Goal: Task Accomplishment & Management: Manage account settings

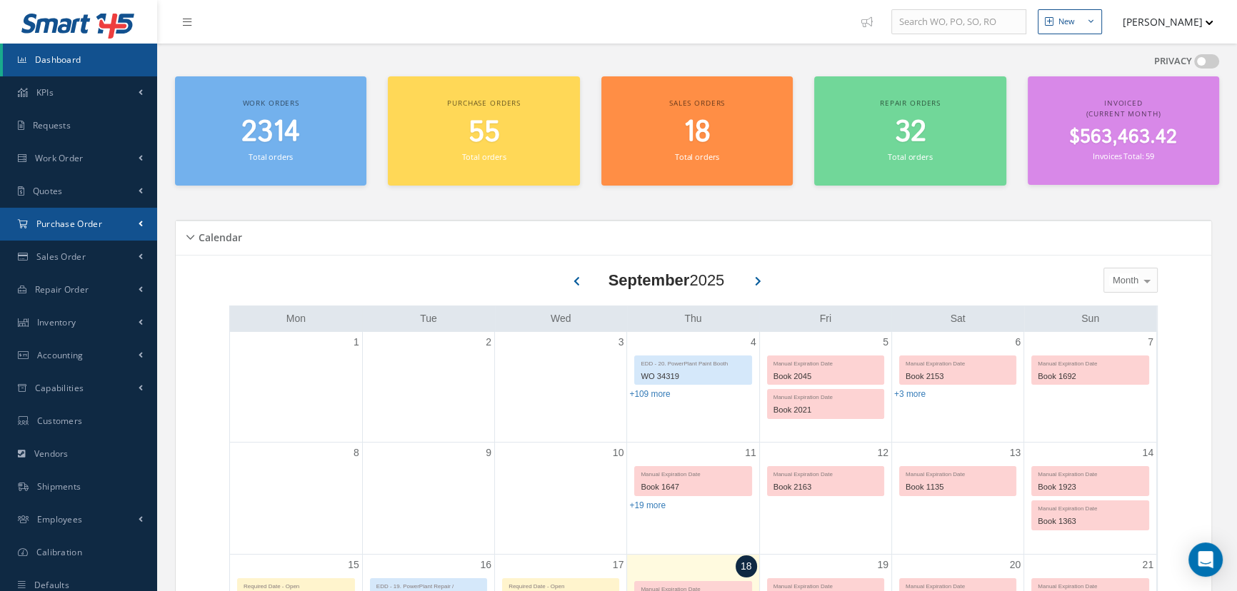
click at [71, 225] on span "Purchase Order" at bounding box center [69, 224] width 66 height 12
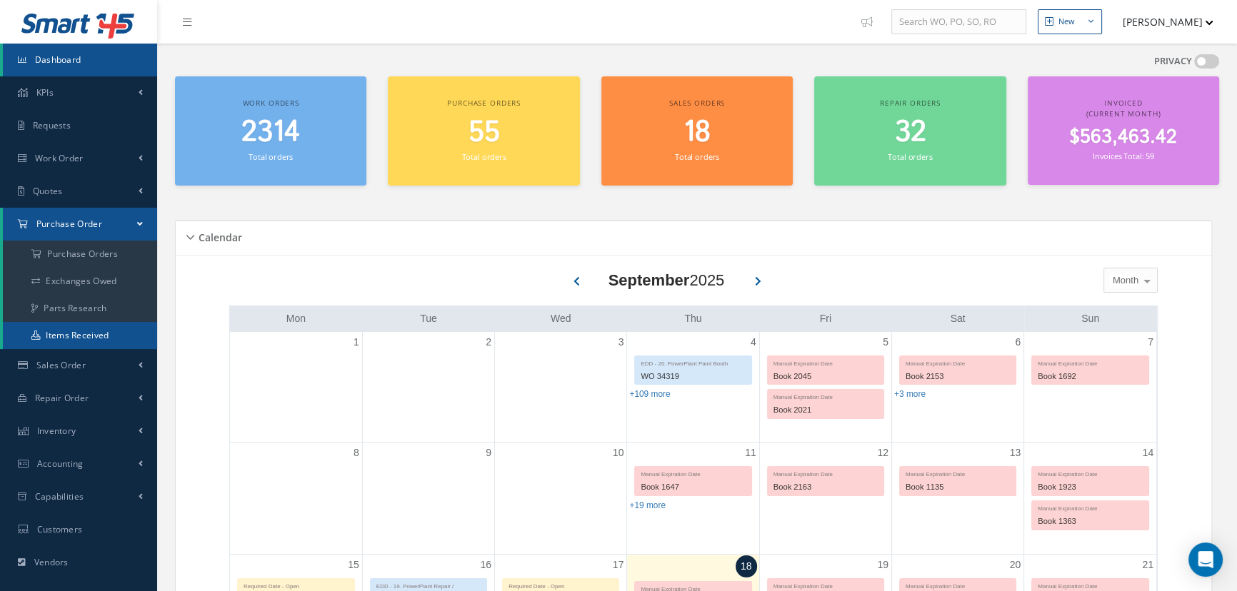
click at [50, 341] on link "Items Received" at bounding box center [80, 335] width 154 height 27
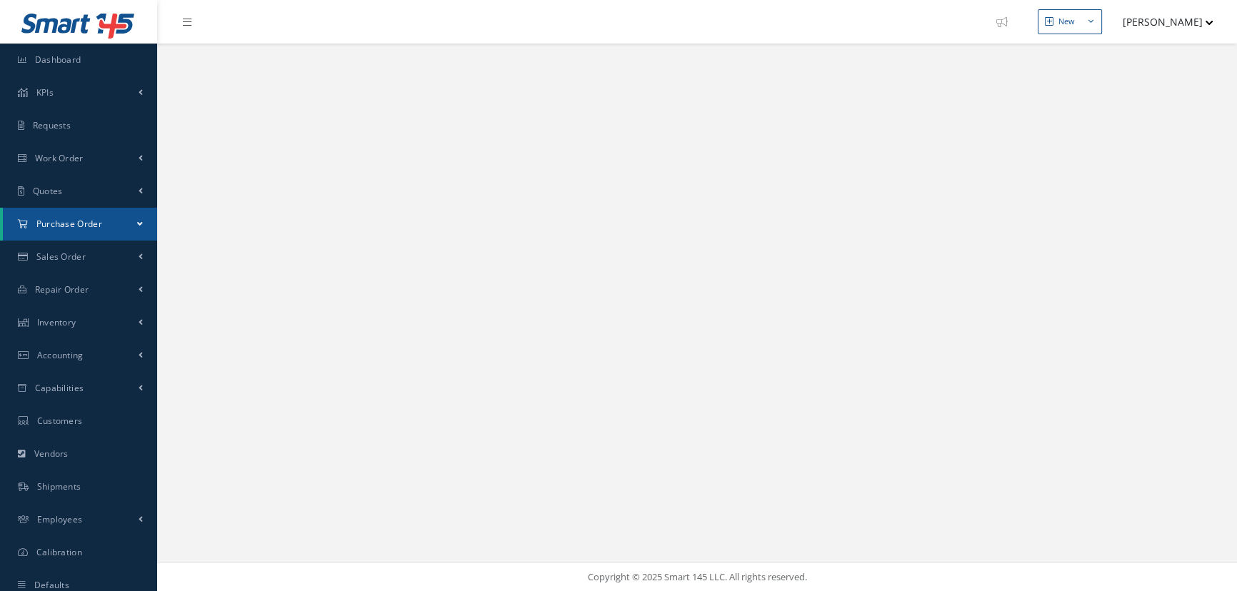
select select "25"
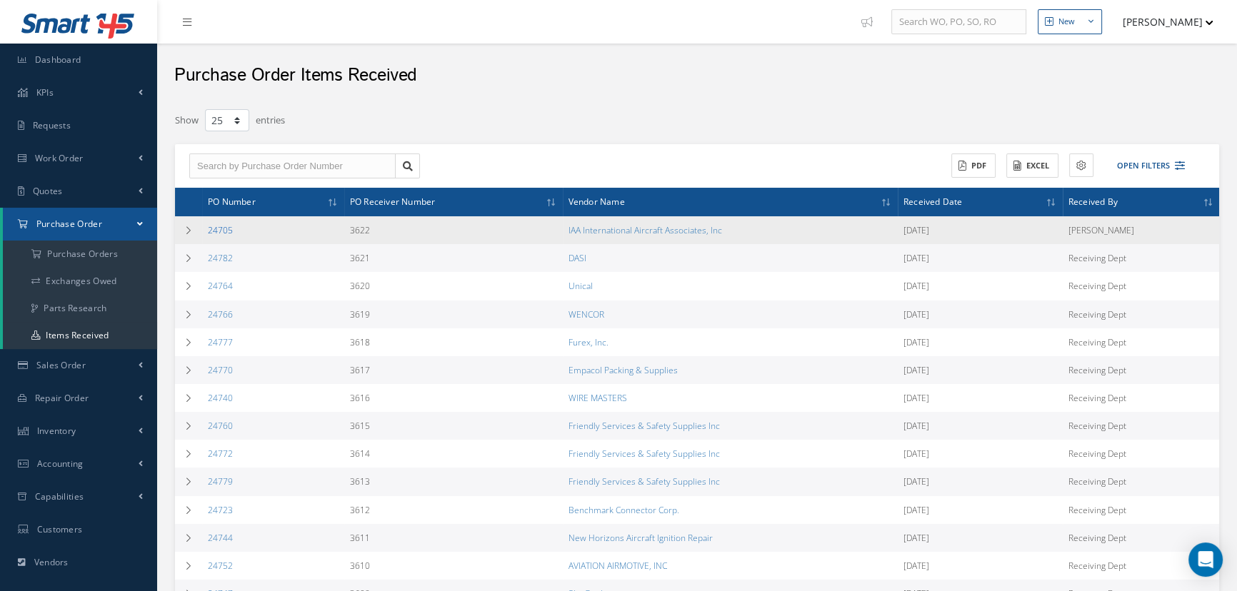
click at [221, 232] on link "24705" at bounding box center [220, 230] width 25 height 12
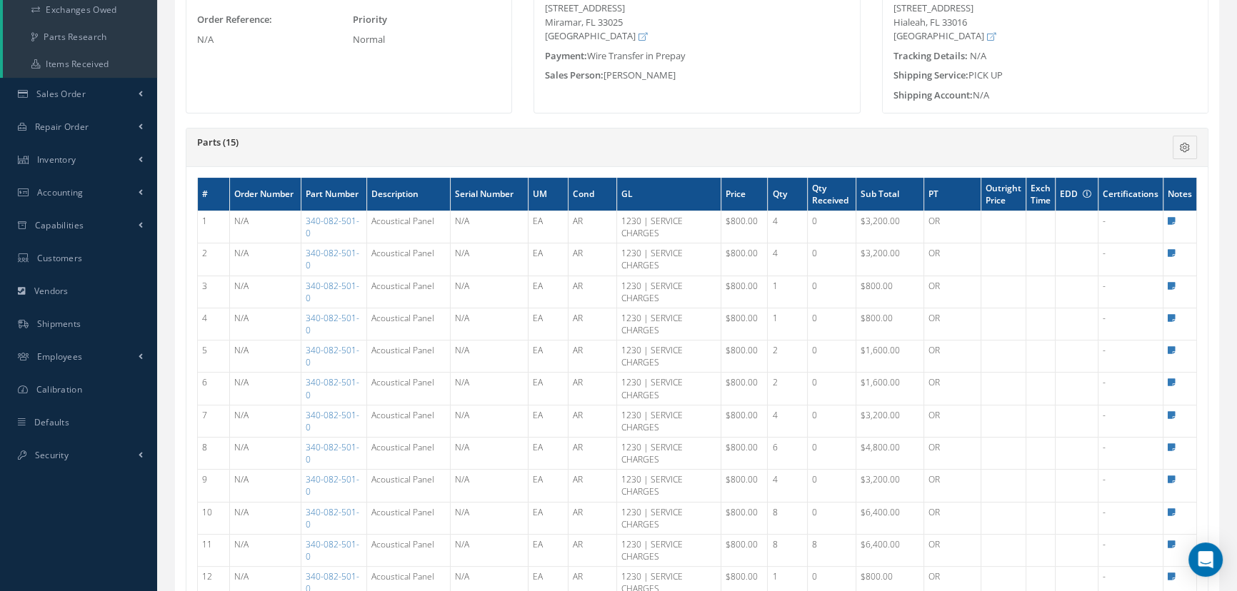
scroll to position [194, 0]
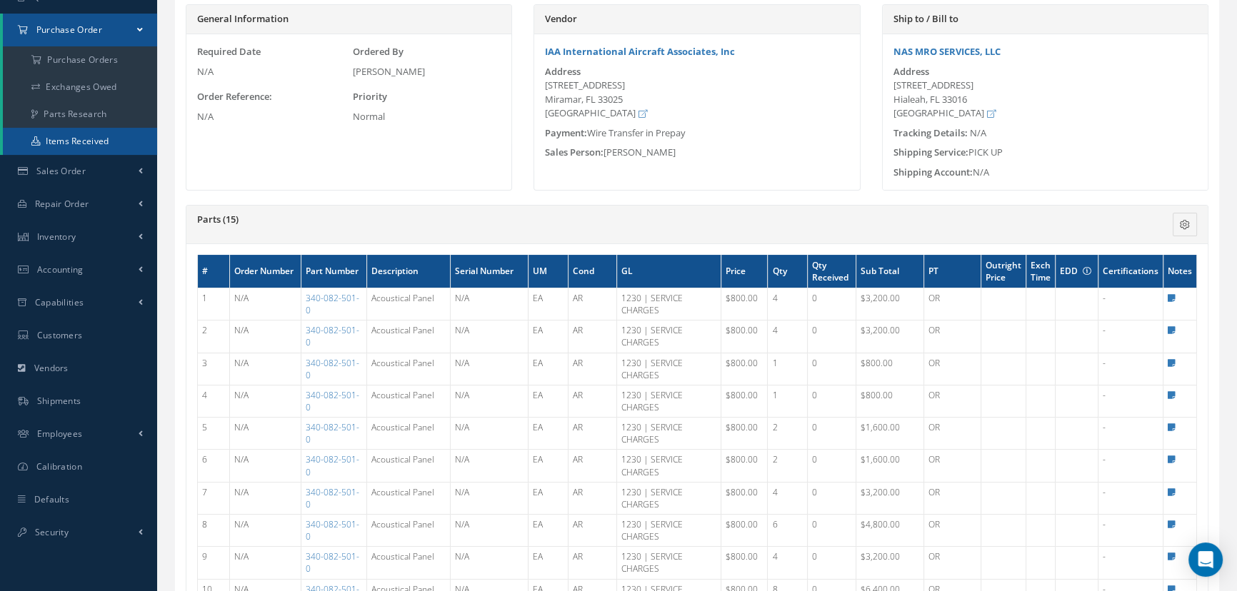
click at [84, 146] on link "Items Received" at bounding box center [80, 141] width 154 height 27
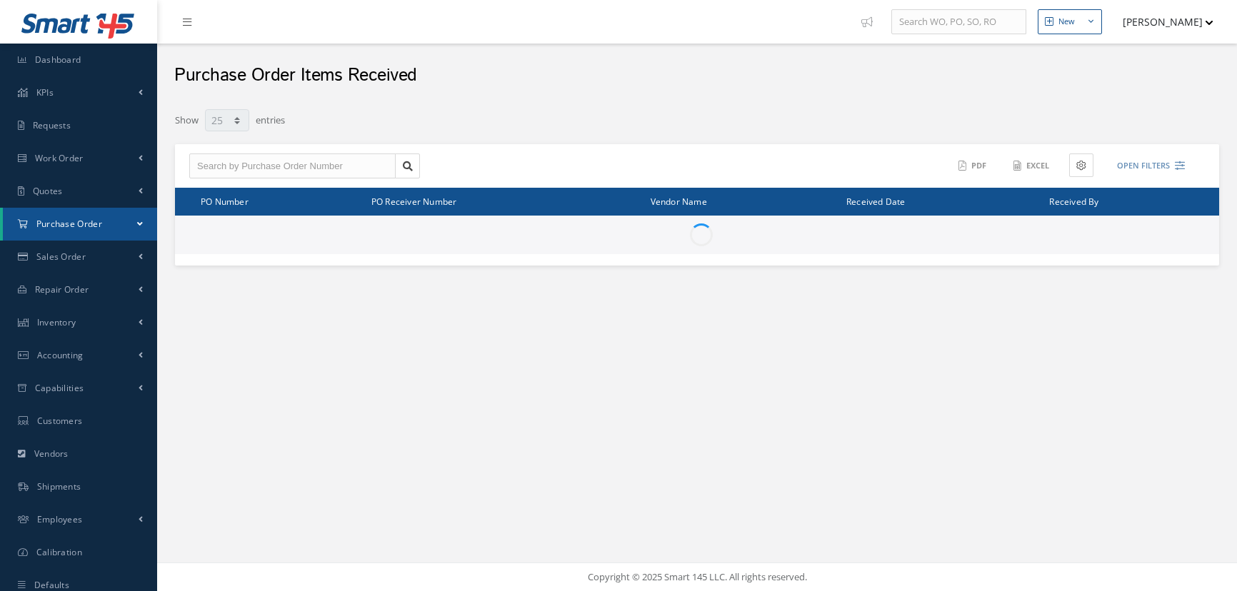
select select "25"
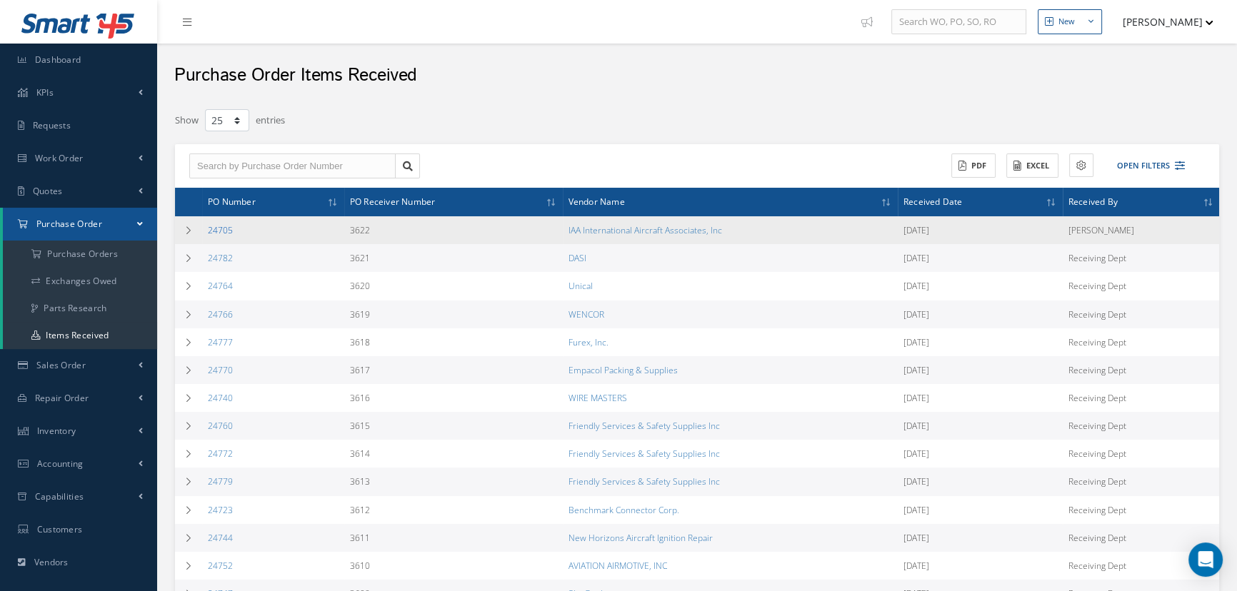
click at [223, 230] on link "24705" at bounding box center [220, 230] width 25 height 12
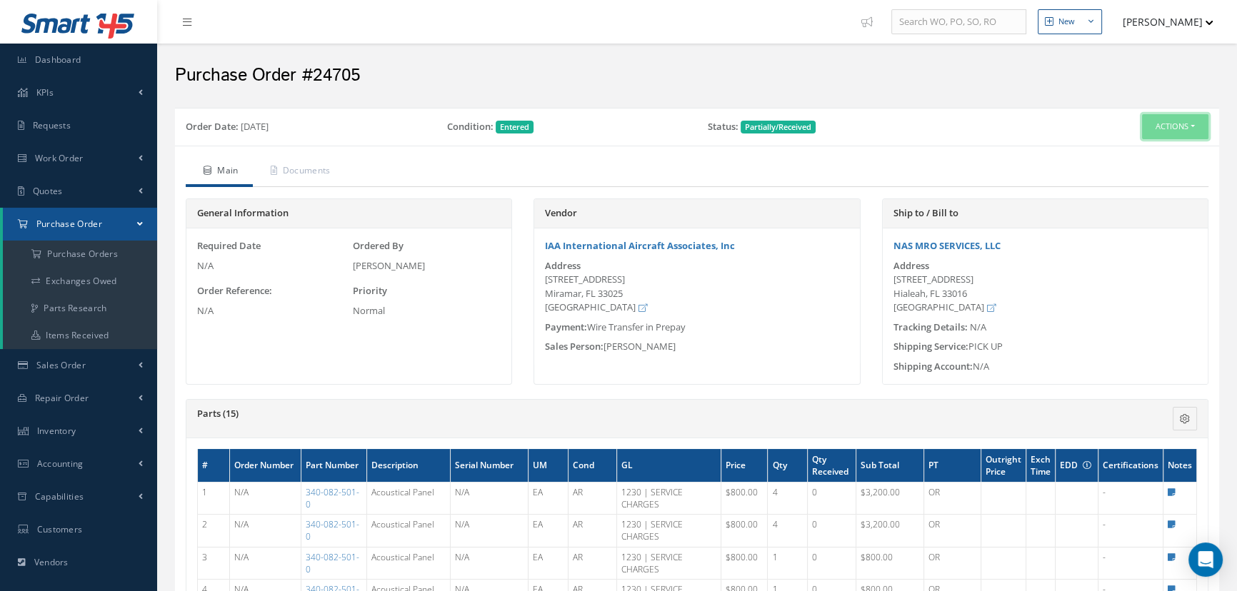
click at [1188, 131] on button "Actions" at bounding box center [1175, 126] width 66 height 25
click at [1136, 169] on link "Edit" at bounding box center [1151, 172] width 114 height 19
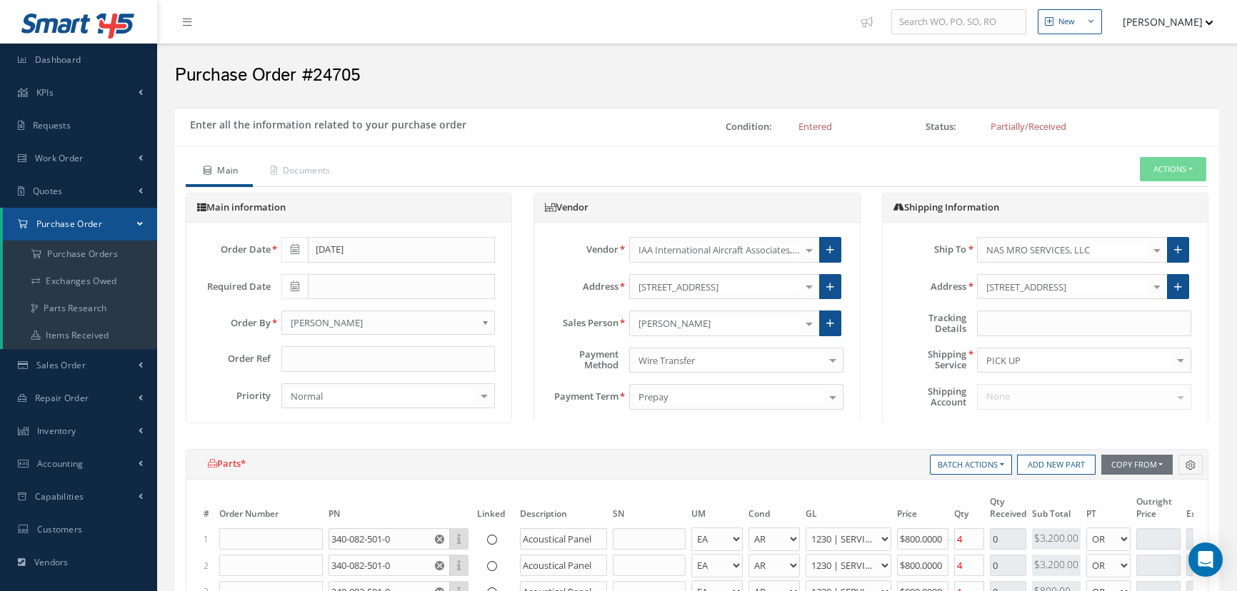
select select "1"
select select "4"
select select "97"
select select "1"
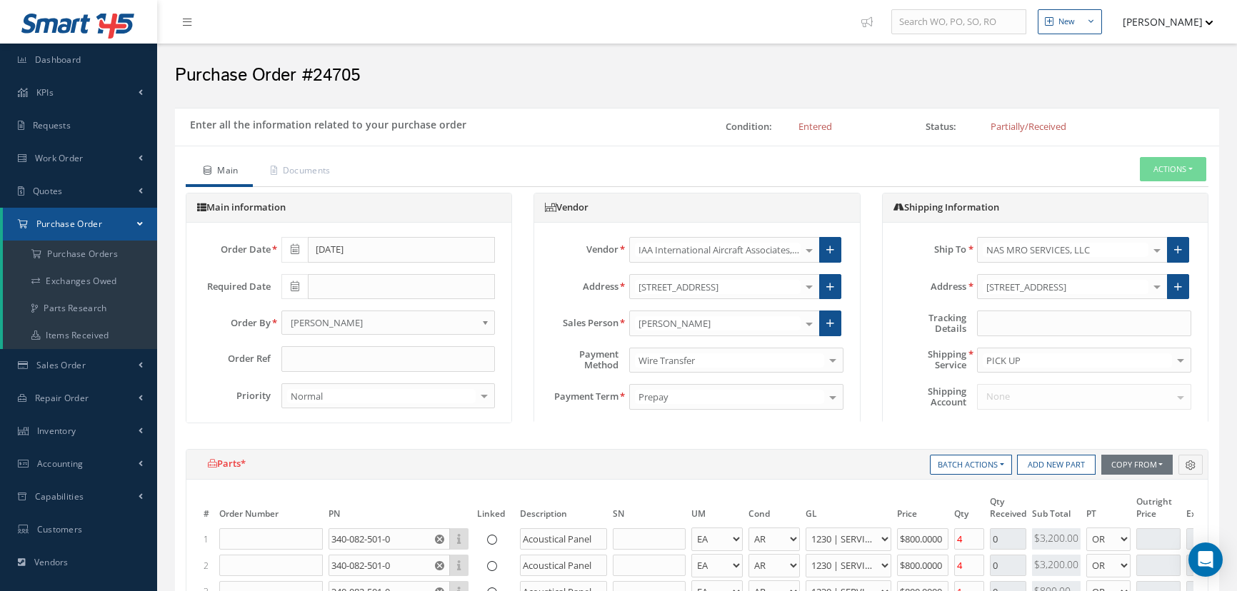
select select "4"
select select "97"
select select "1"
select select "4"
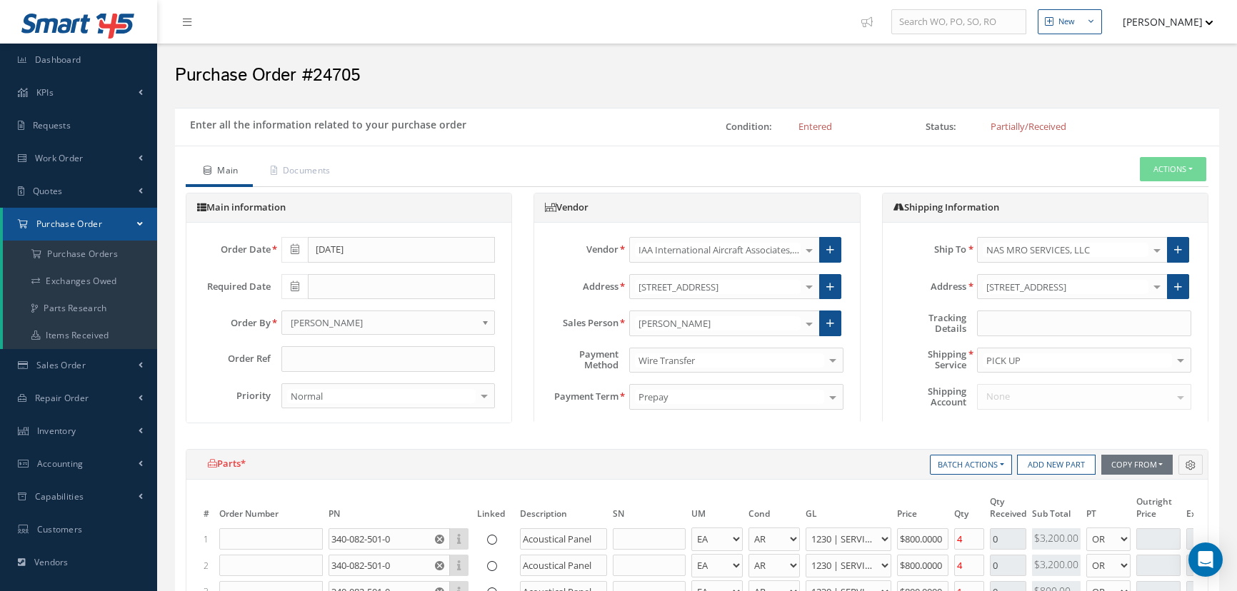
select select "97"
select select "1"
select select "4"
select select "97"
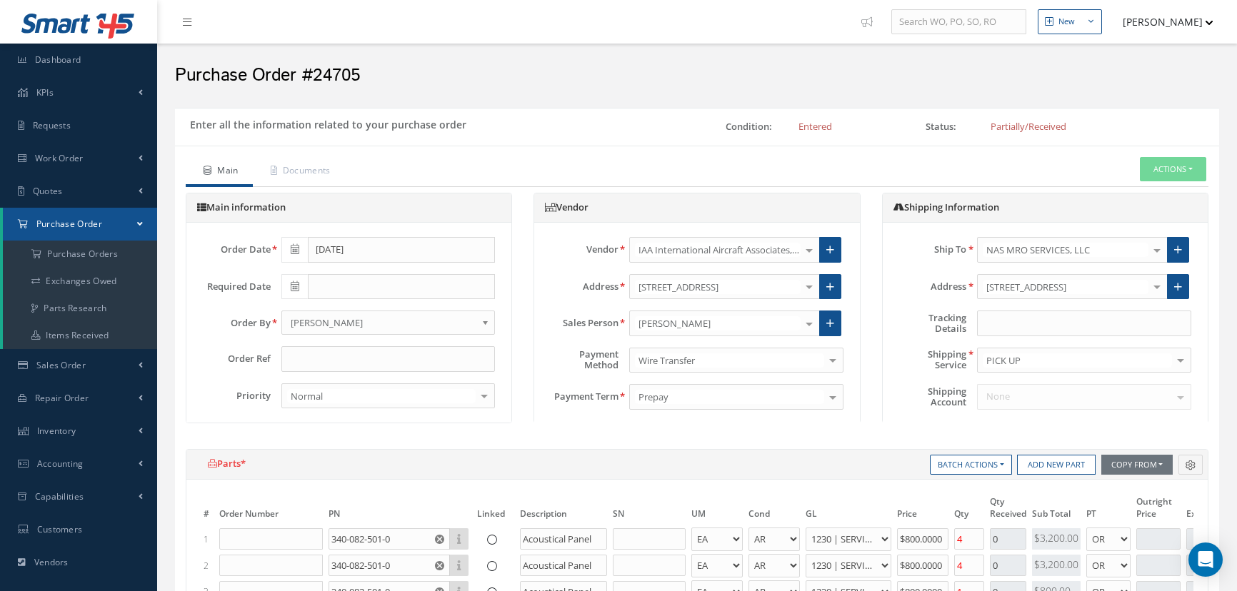
select select "1"
select select "4"
select select "97"
select select "1"
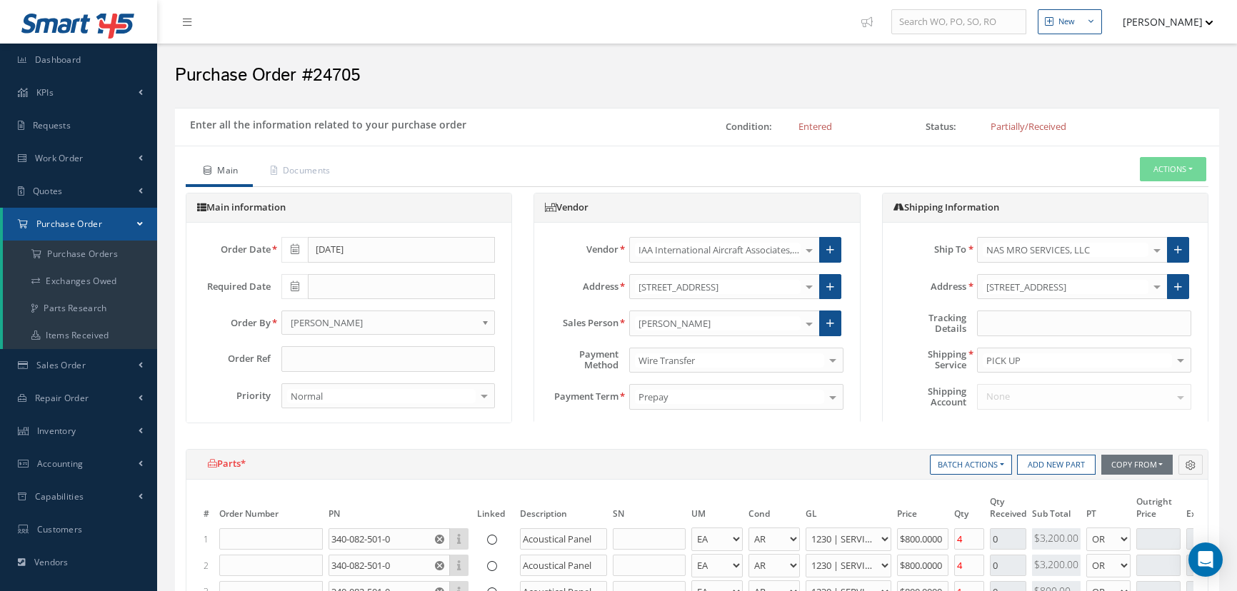
select select "1"
select select "4"
select select "97"
select select "1"
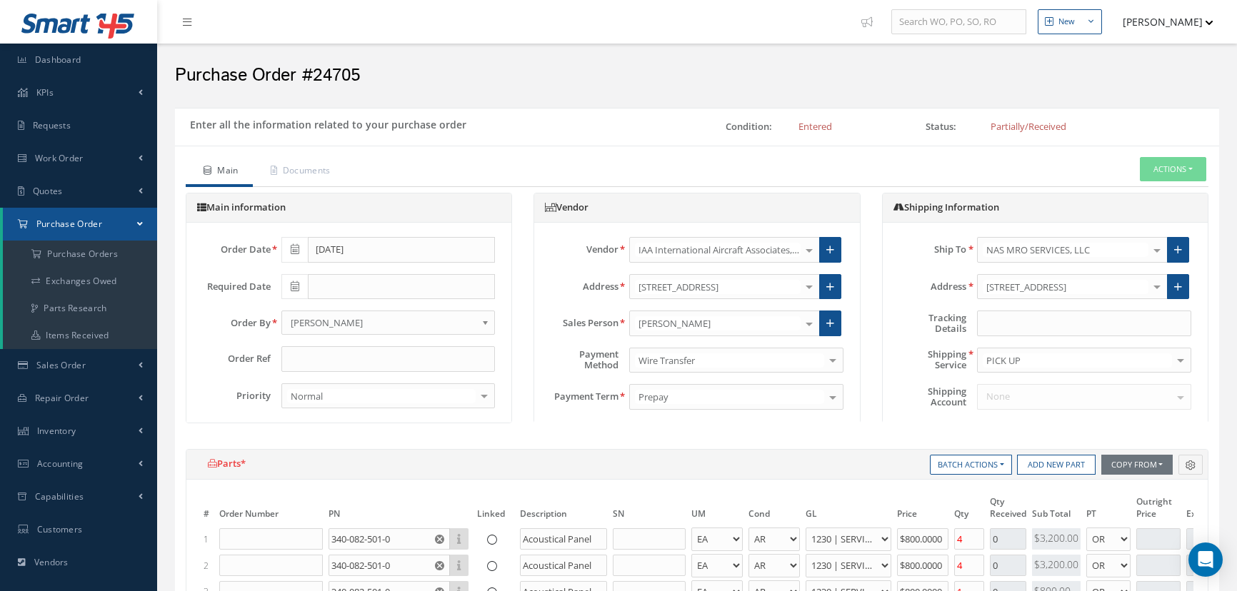
select select "4"
select select "97"
select select "1"
select select "4"
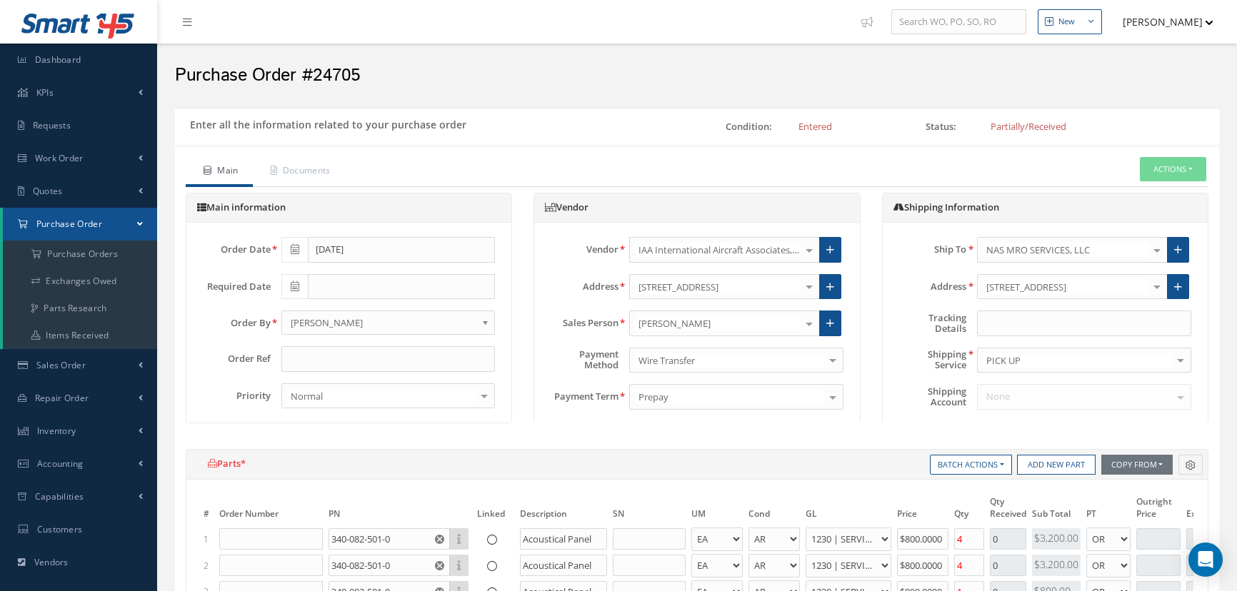
select select "97"
select select "1"
select select "4"
select select "97"
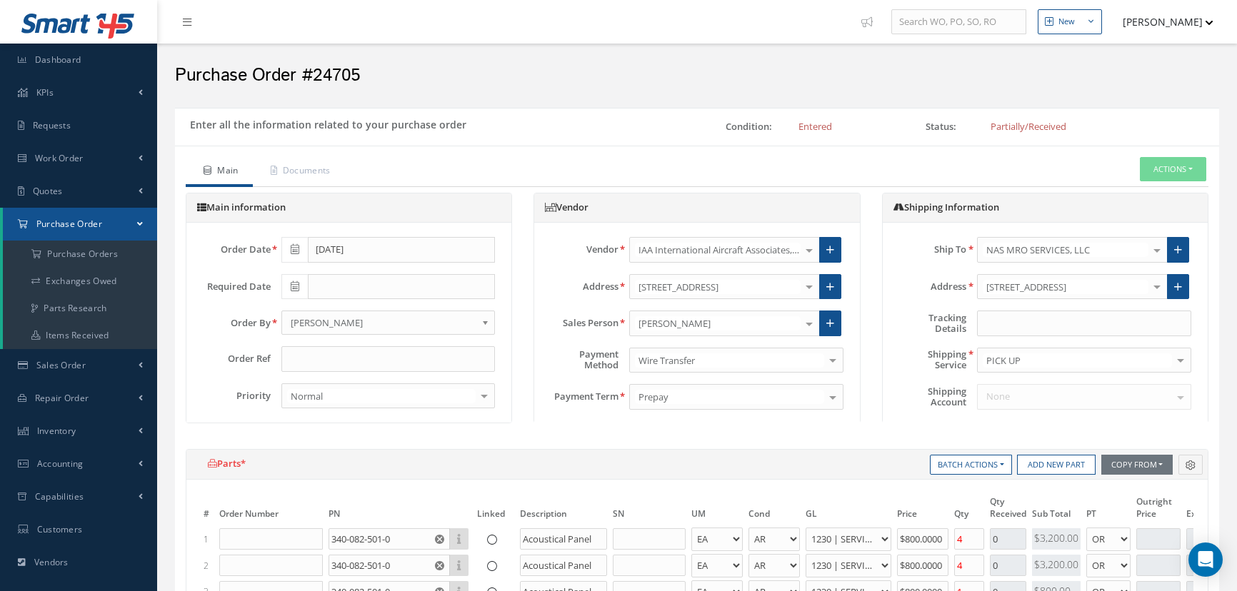
select select "1"
select select "4"
select select "97"
select select "1"
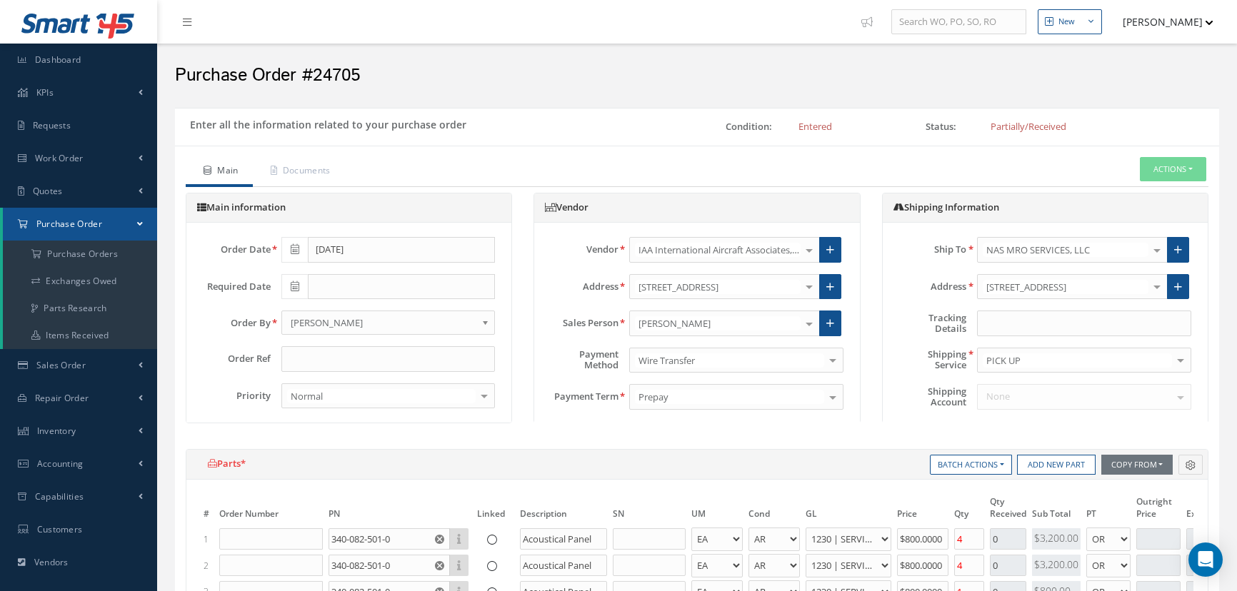
select select "1"
select select "4"
select select "97"
select select "1"
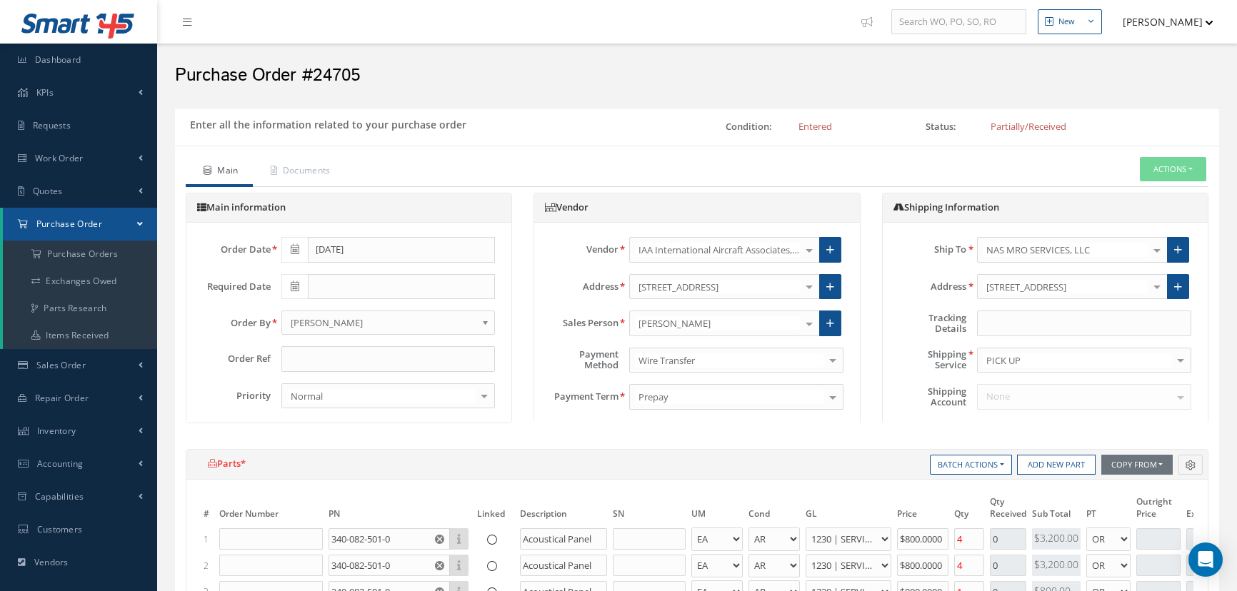
select select "4"
select select "97"
select select "1"
select select "4"
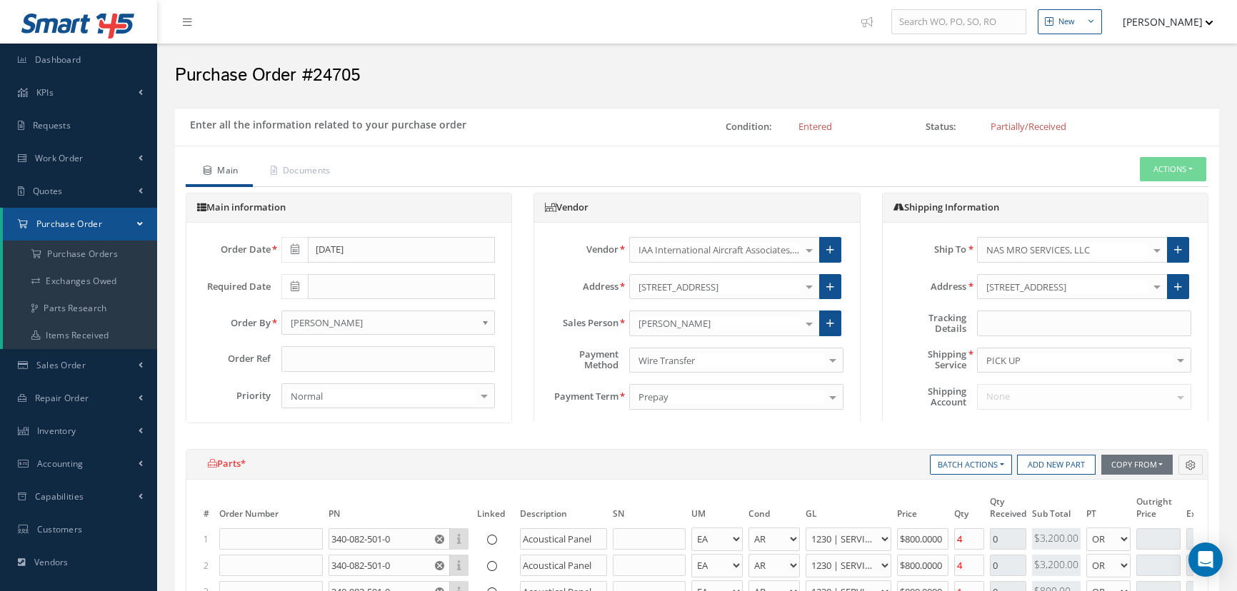
select select "97"
select select "1"
select select "4"
select select "97"
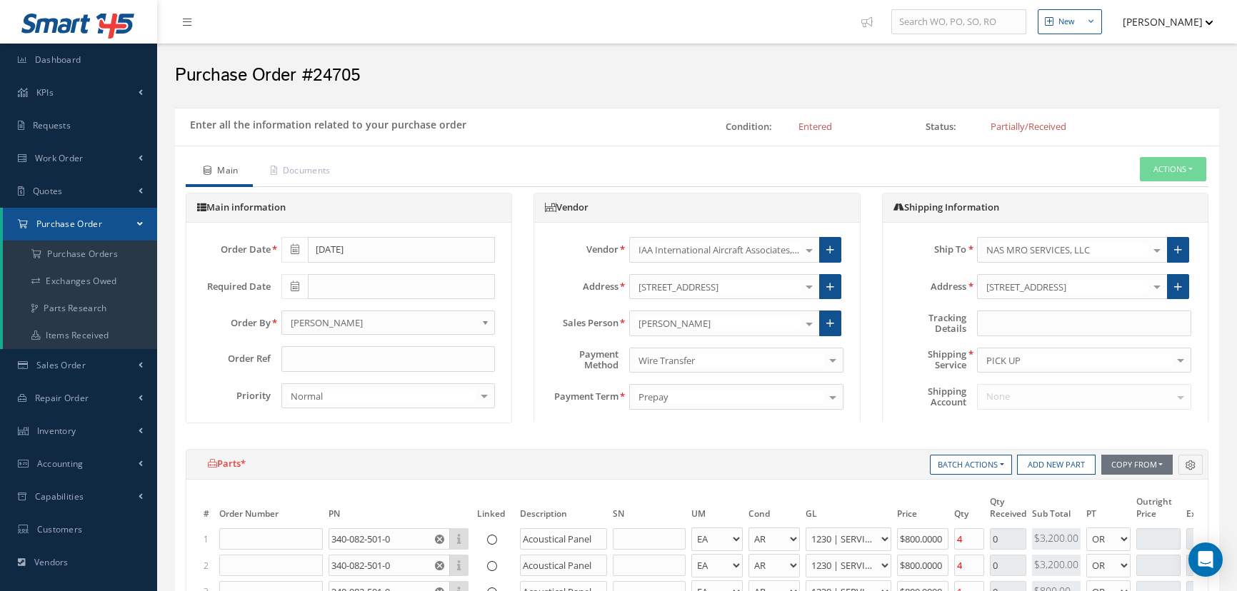
select select "1"
select select "4"
select select "97"
select select "1"
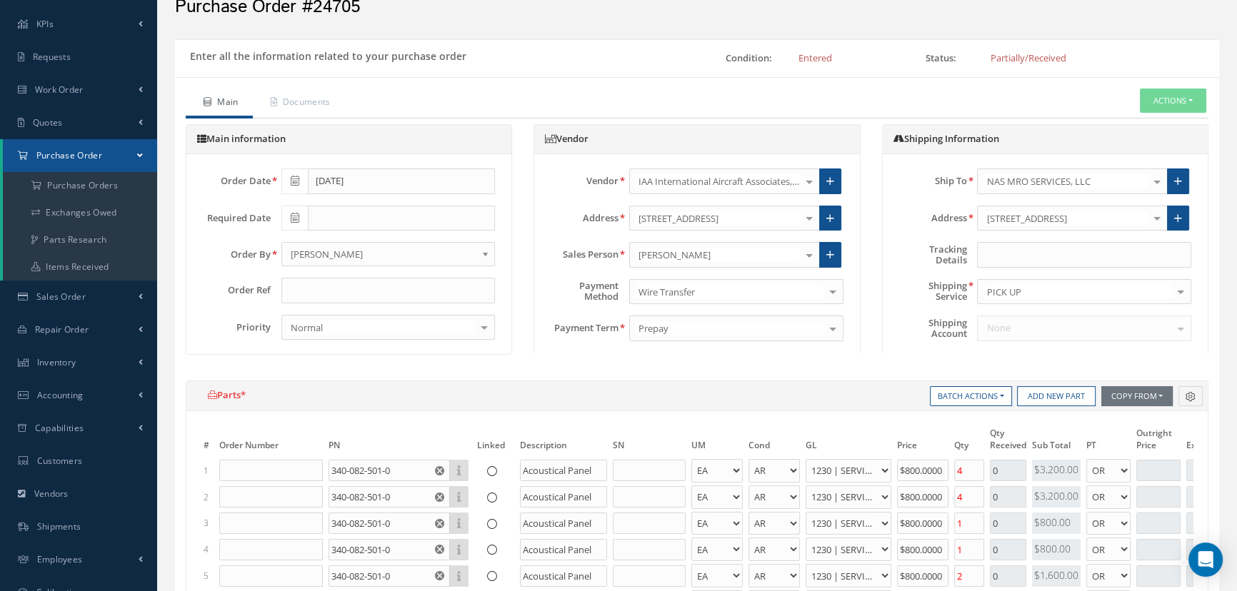
scroll to position [30, 0]
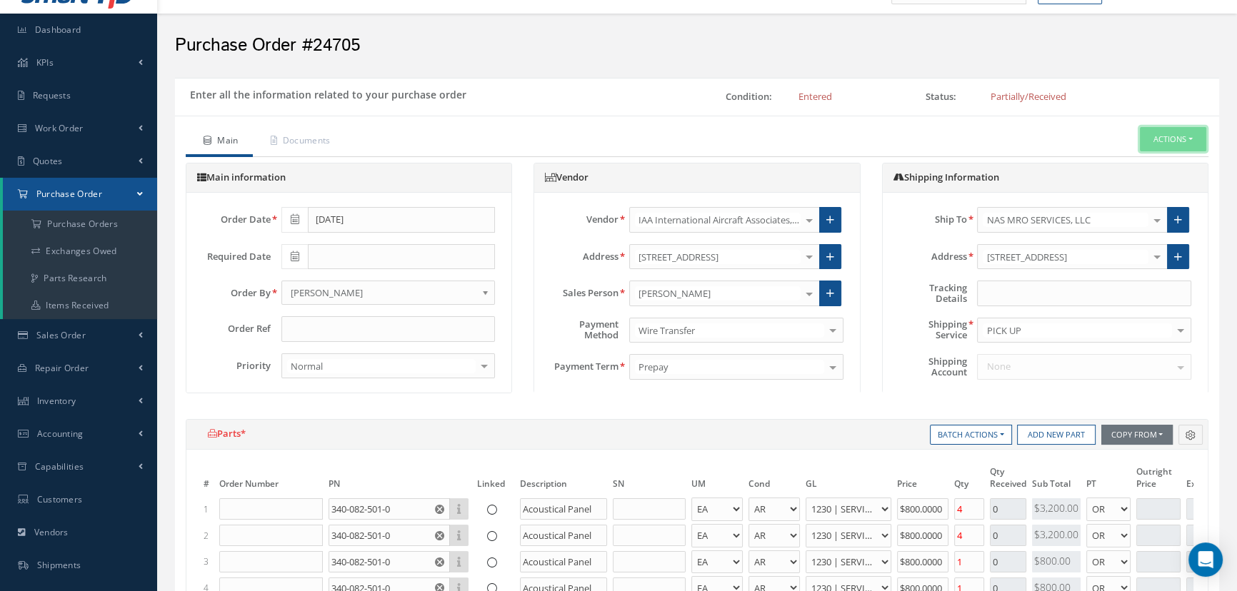
click at [1187, 141] on button "Actions" at bounding box center [1173, 139] width 66 height 25
click at [576, 141] on ul "Main Documents Actions Receive Send By Email Email History Print-Outs Print Pur…" at bounding box center [697, 142] width 1023 height 30
click at [73, 304] on link "Items Received" at bounding box center [80, 305] width 154 height 27
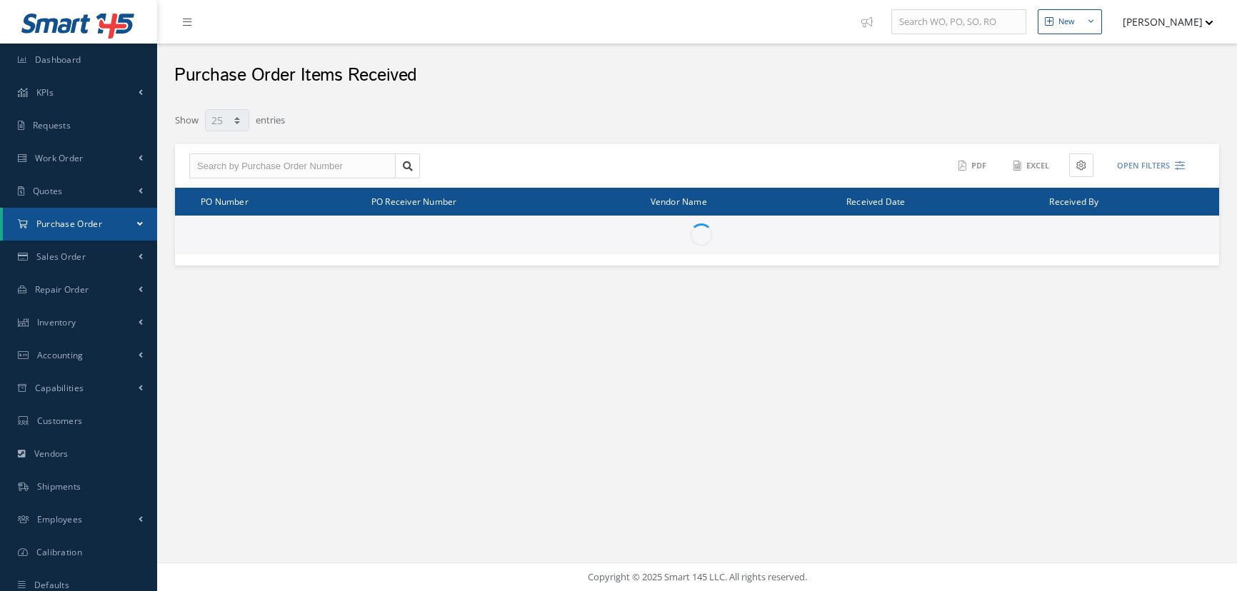
select select "25"
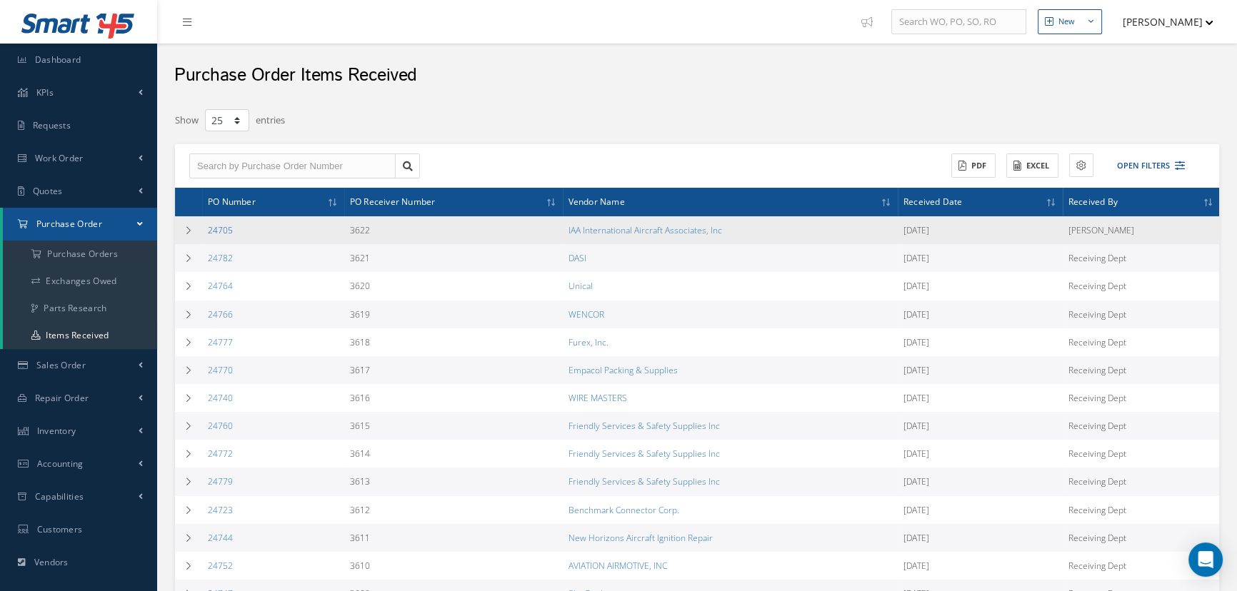
click at [215, 229] on link "24705" at bounding box center [220, 230] width 25 height 12
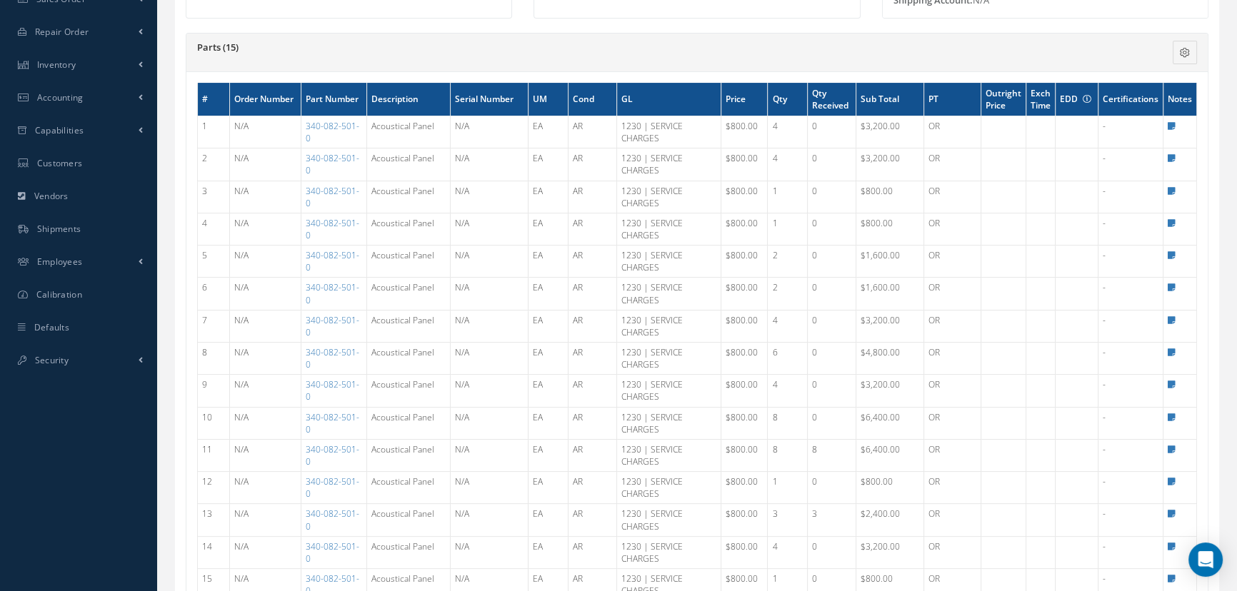
scroll to position [389, 0]
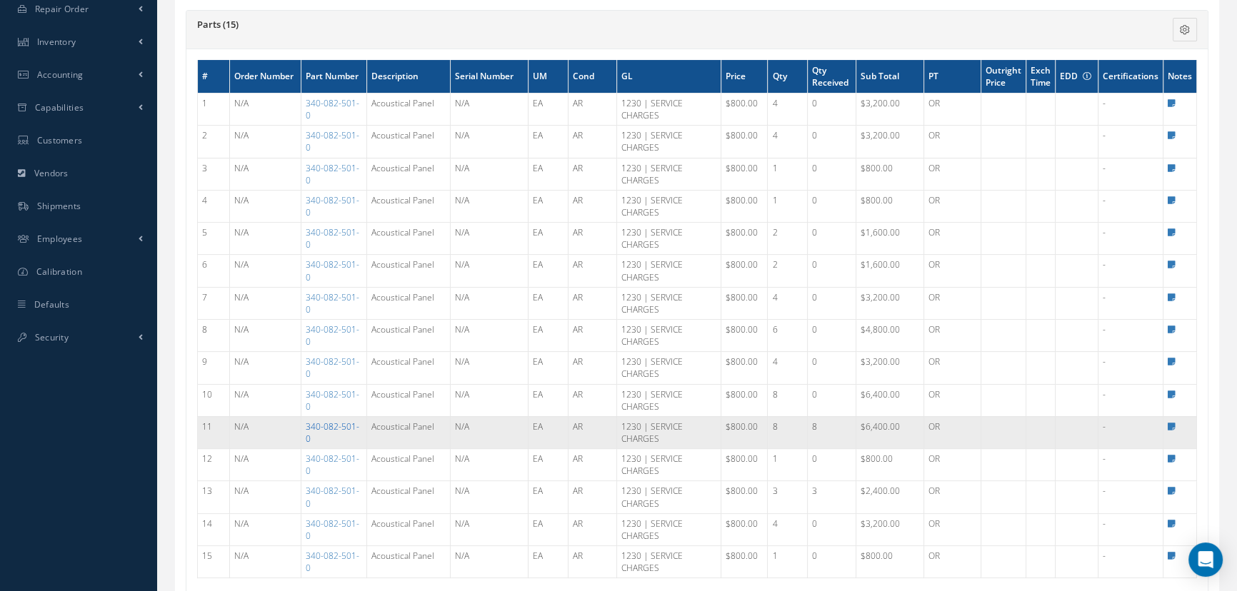
click at [339, 424] on link "340-082-501-0" at bounding box center [333, 433] width 54 height 24
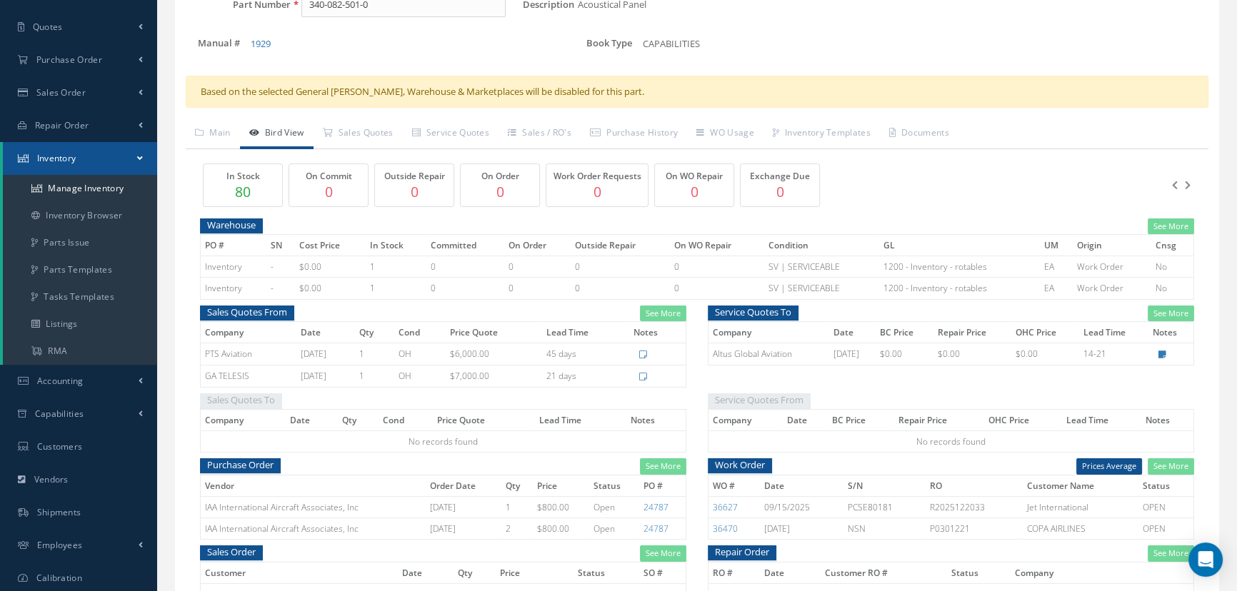
scroll to position [164, 0]
